Goal: Obtain resource: Obtain resource

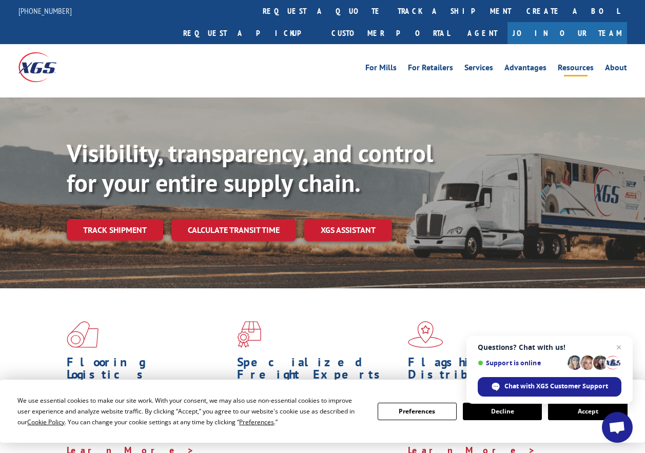
click at [580, 64] on link "Resources" at bounding box center [576, 69] width 36 height 11
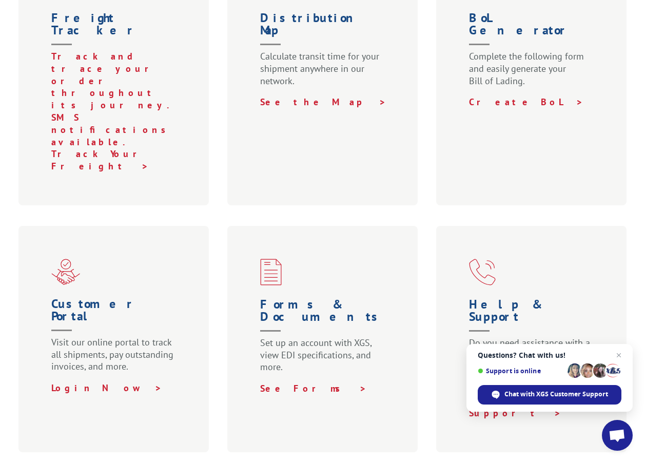
scroll to position [462, 0]
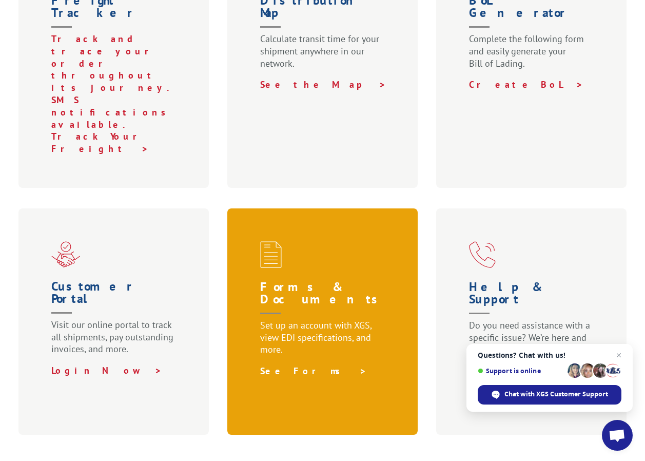
click at [272, 365] on link "See Forms >" at bounding box center [313, 371] width 107 height 12
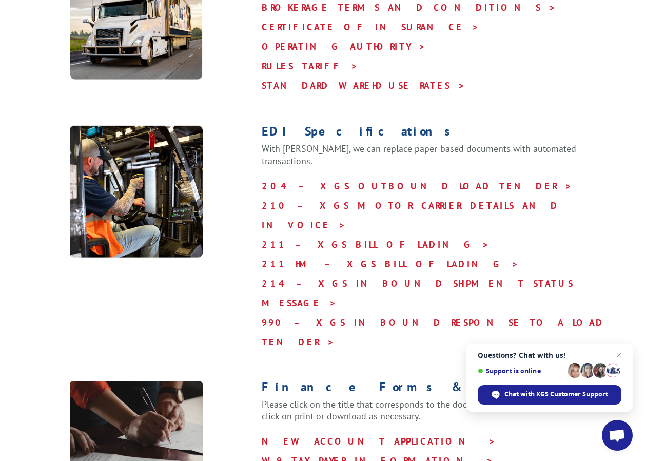
scroll to position [410, 0]
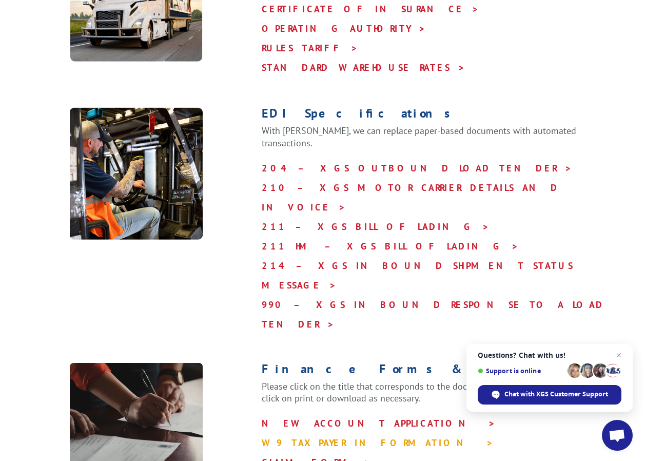
click at [312, 437] on link "W9 TAXPAYER INFORMATION >" at bounding box center [378, 443] width 232 height 12
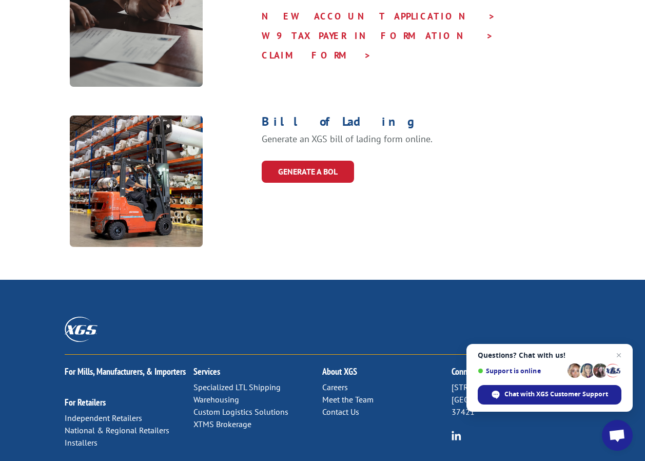
scroll to position [821, 0]
